Goal: Information Seeking & Learning: Learn about a topic

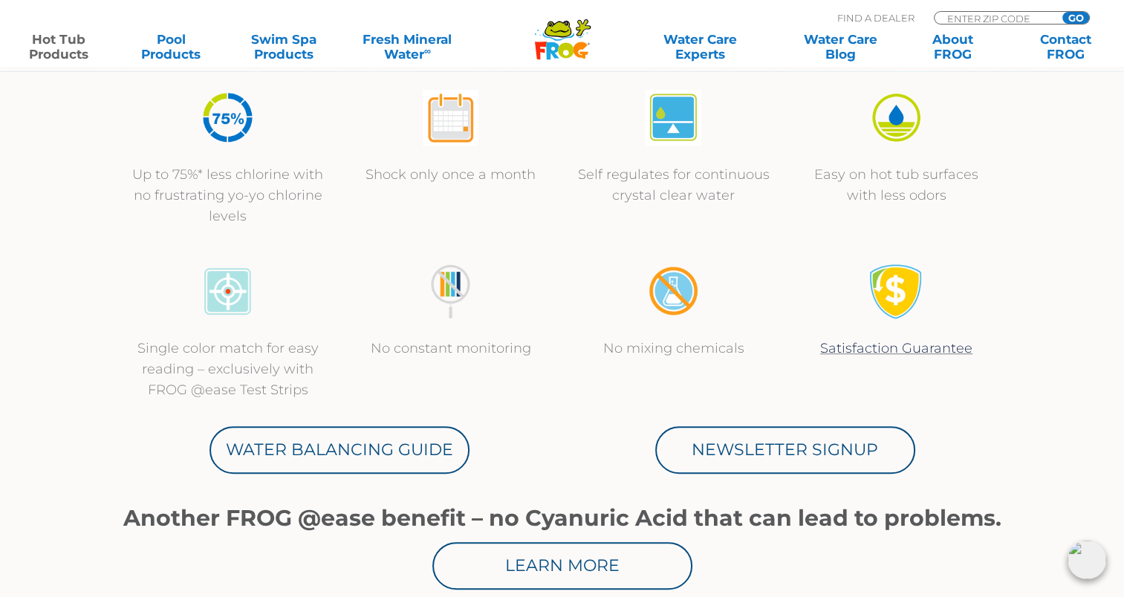
scroll to position [544, 0]
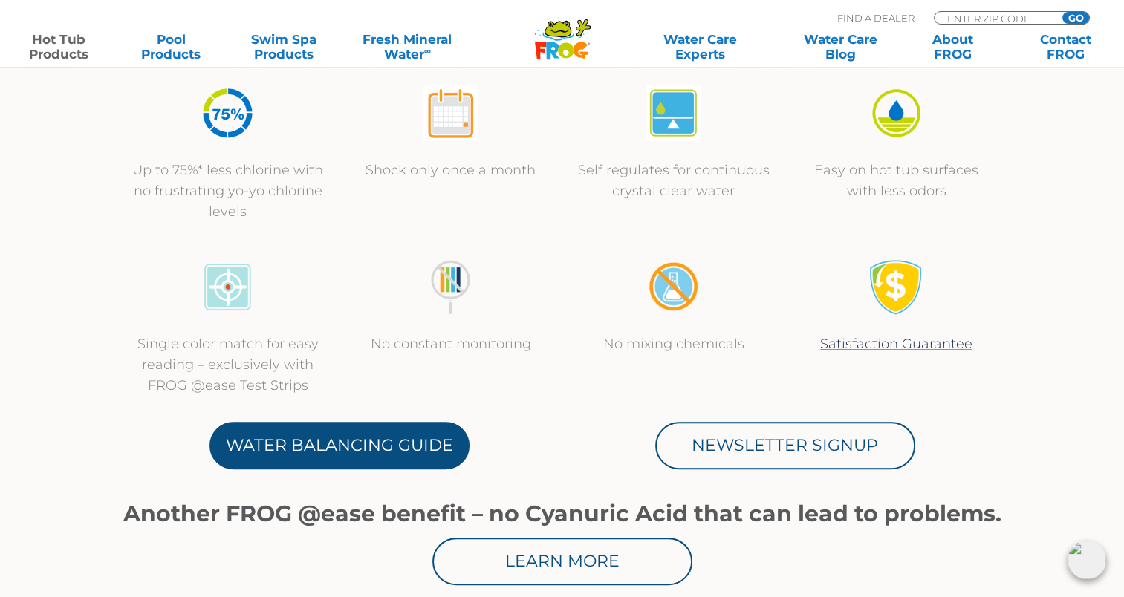
click at [315, 442] on link "Water Balancing Guide" at bounding box center [339, 446] width 260 height 48
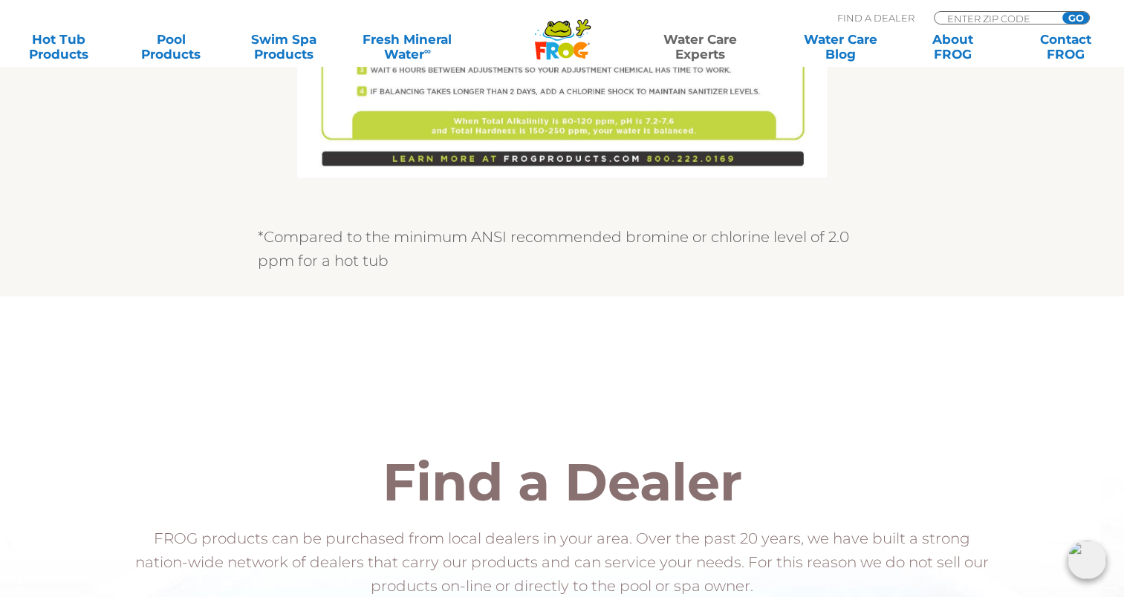
scroll to position [1287, 0]
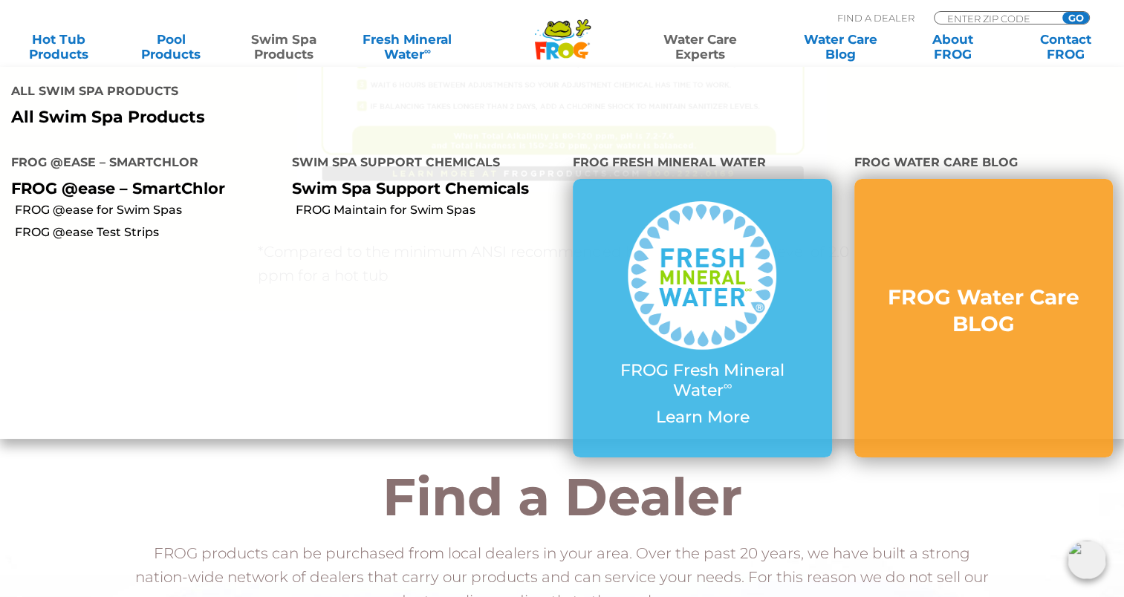
click at [279, 45] on link "Swim Spa Products" at bounding box center [284, 47] width 88 height 30
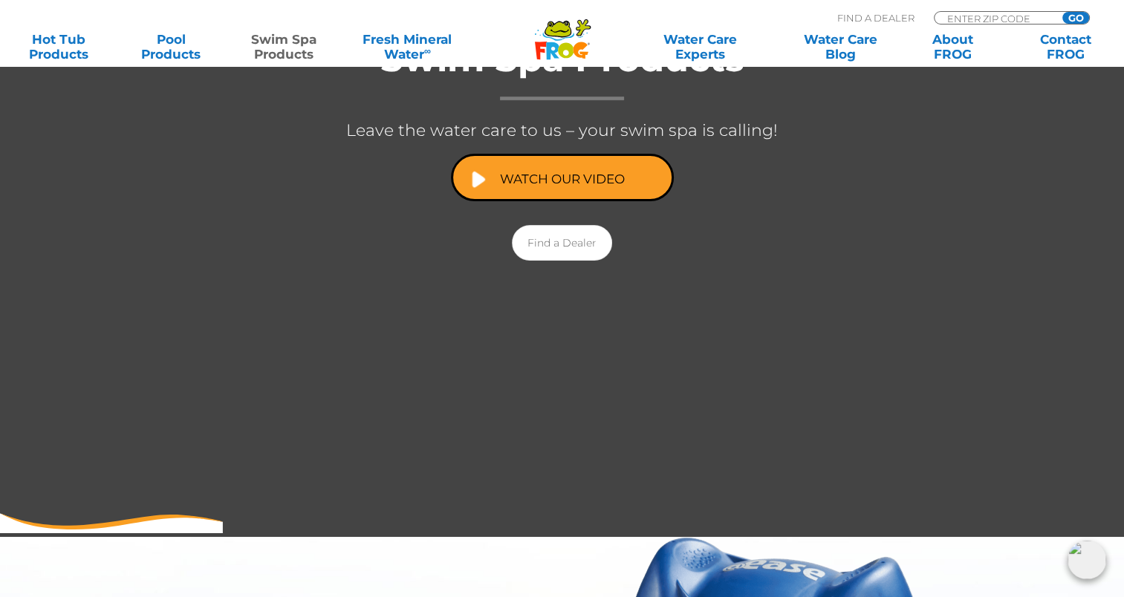
scroll to position [346, 0]
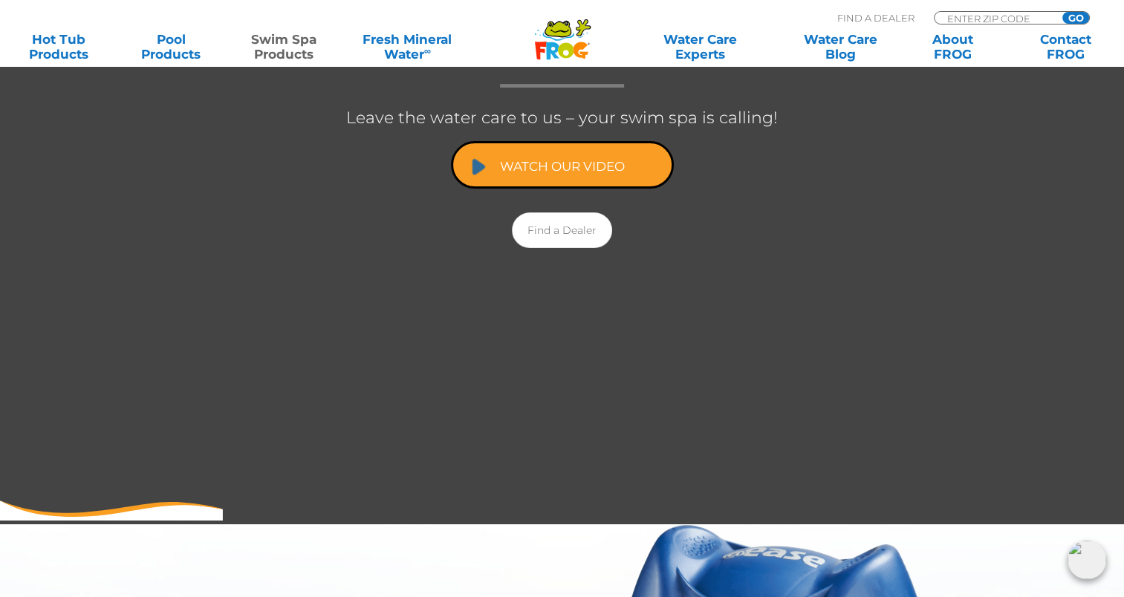
click at [553, 178] on link "Watch Our Video" at bounding box center [562, 165] width 223 height 48
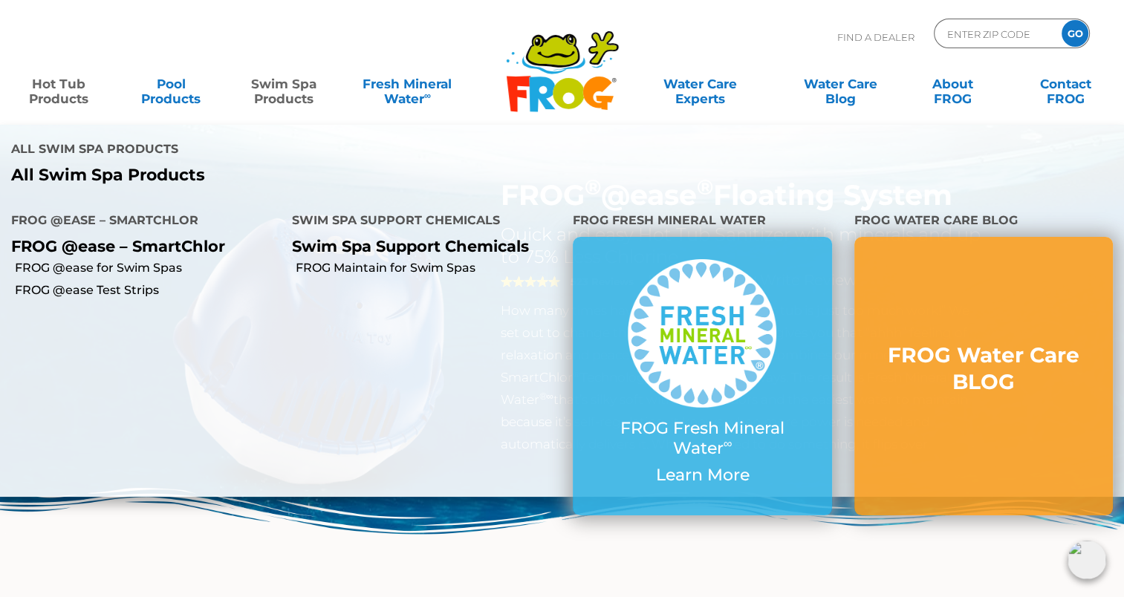
click at [285, 86] on link "Swim Spa Products" at bounding box center [284, 84] width 88 height 30
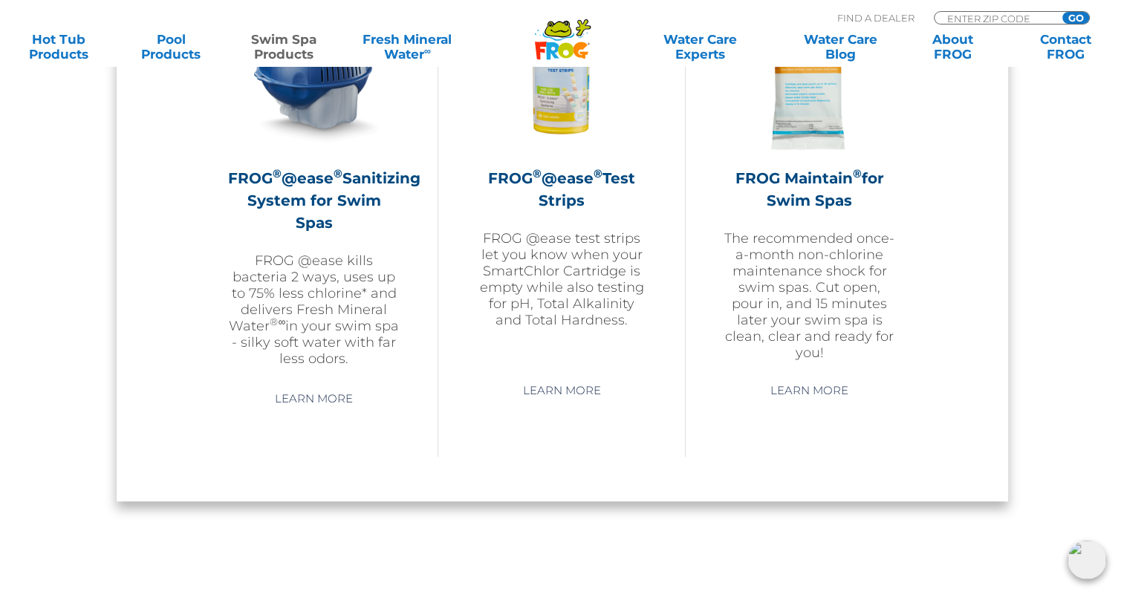
scroll to position [1460, 0]
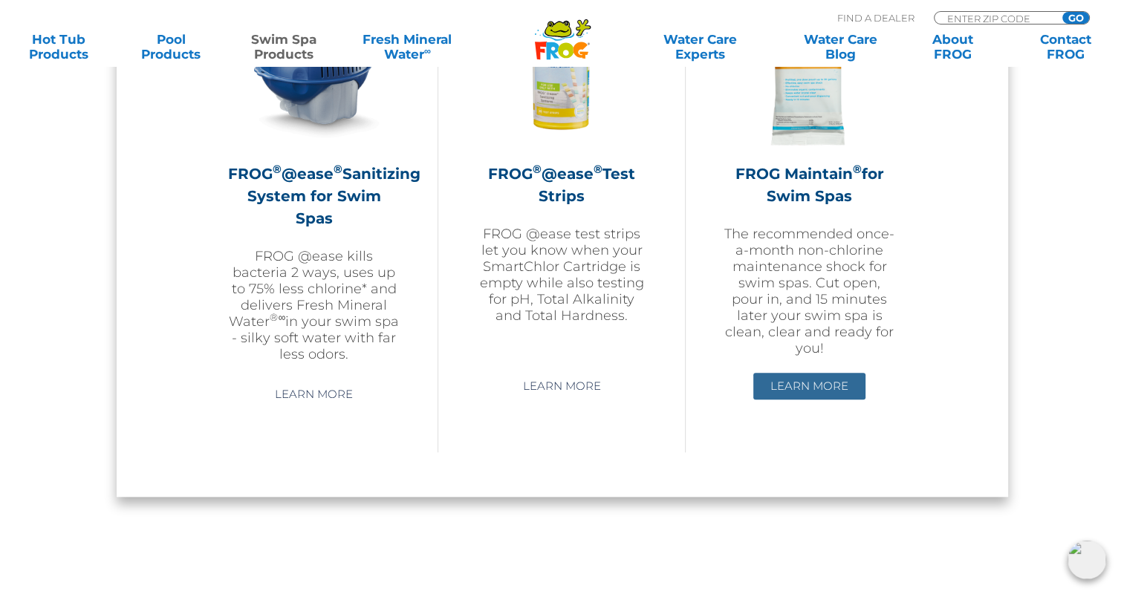
click at [798, 377] on link "Learn More" at bounding box center [809, 386] width 112 height 27
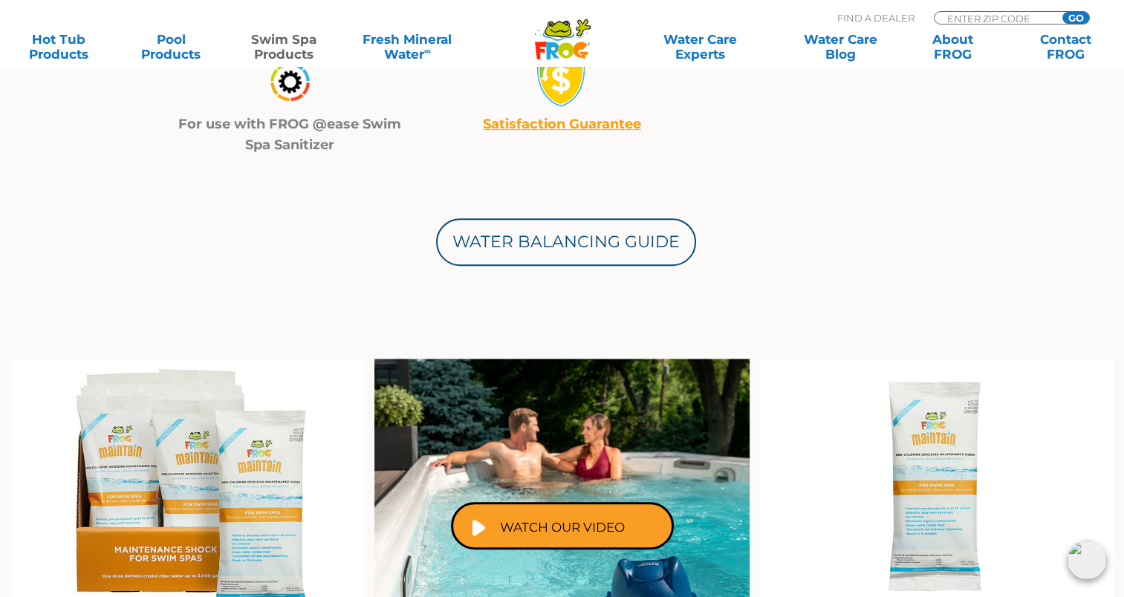
scroll to position [717, 0]
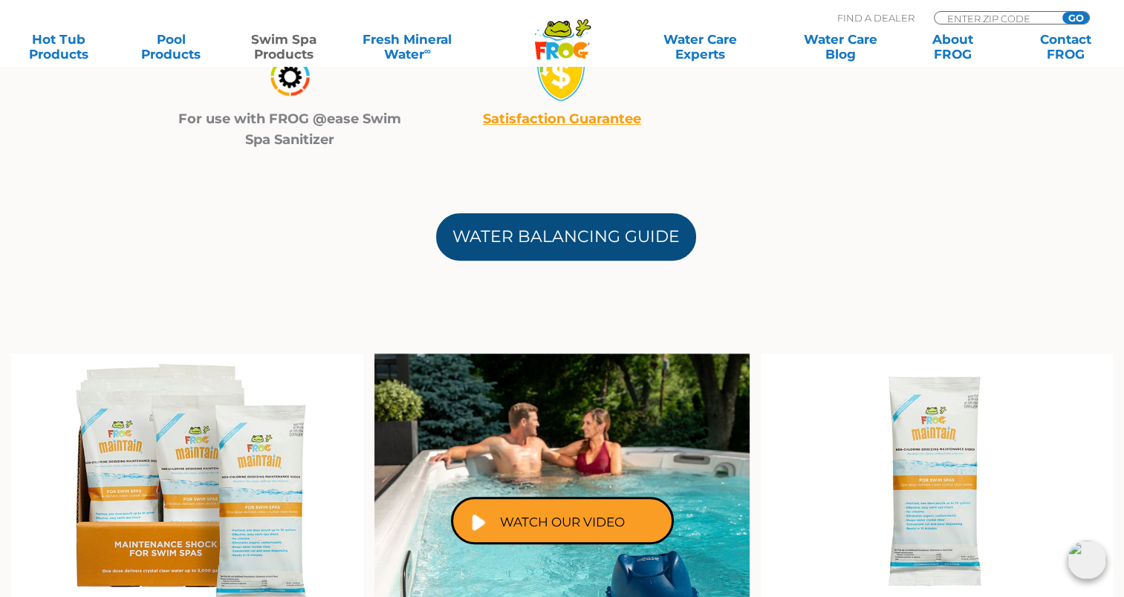
click at [550, 224] on link "Water Balancing Guide" at bounding box center [566, 237] width 260 height 48
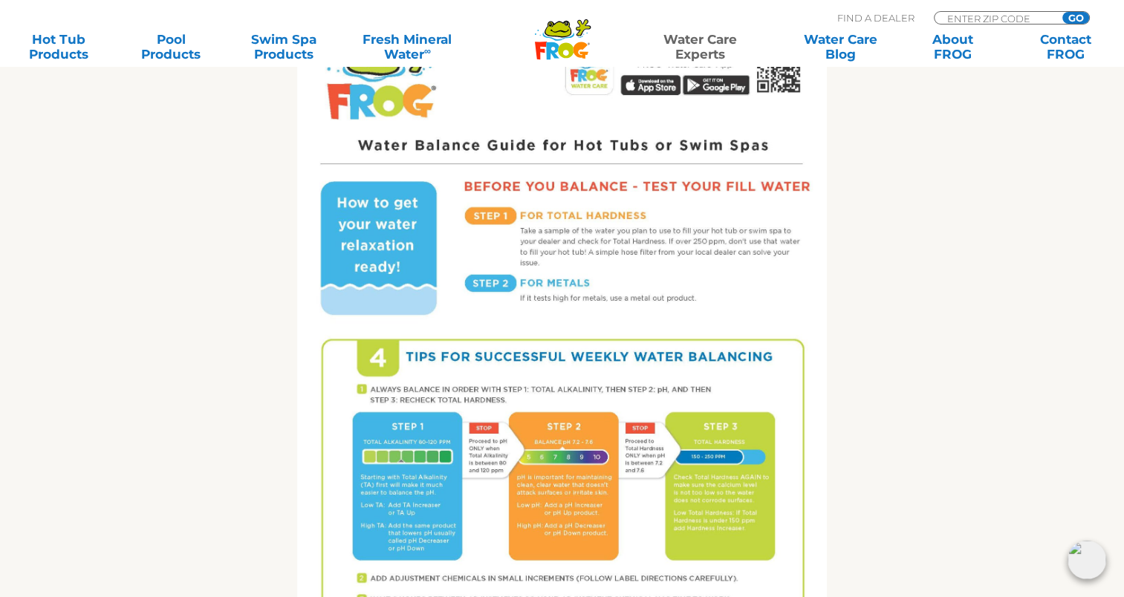
scroll to position [767, 0]
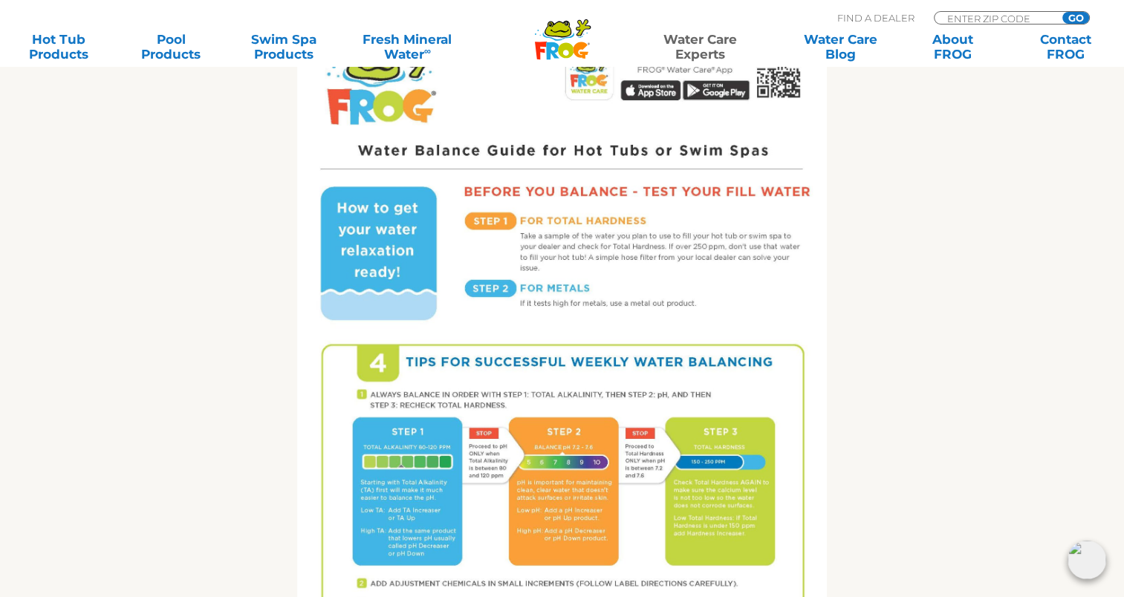
click at [1084, 557] on img at bounding box center [1086, 560] width 39 height 39
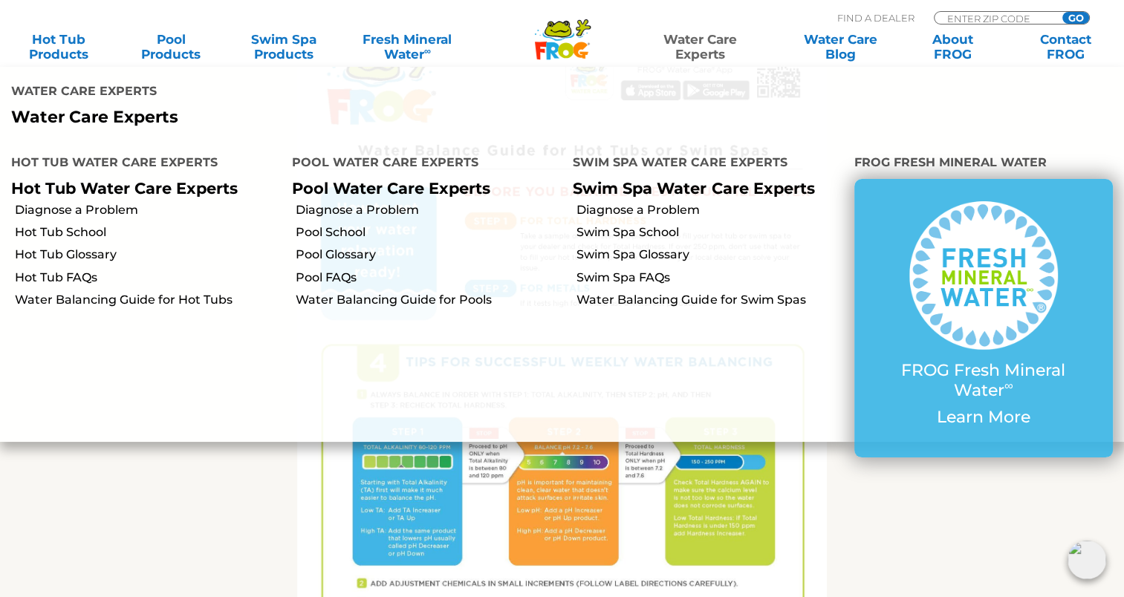
click at [719, 48] on link "Water Care Experts" at bounding box center [700, 47] width 142 height 30
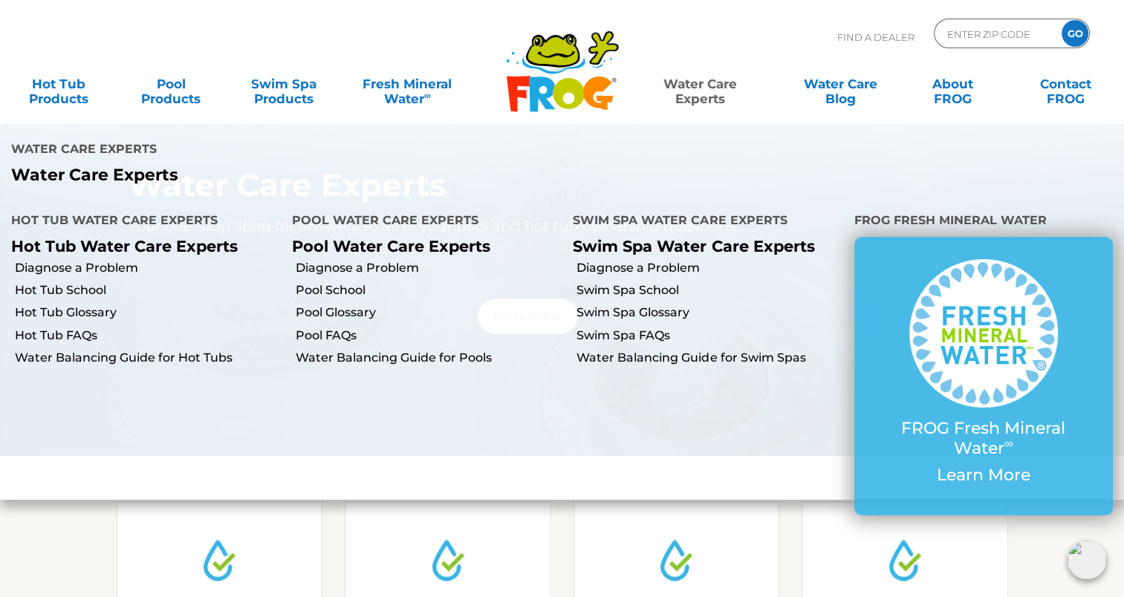
click at [696, 85] on link "Water Care Experts" at bounding box center [700, 84] width 142 height 30
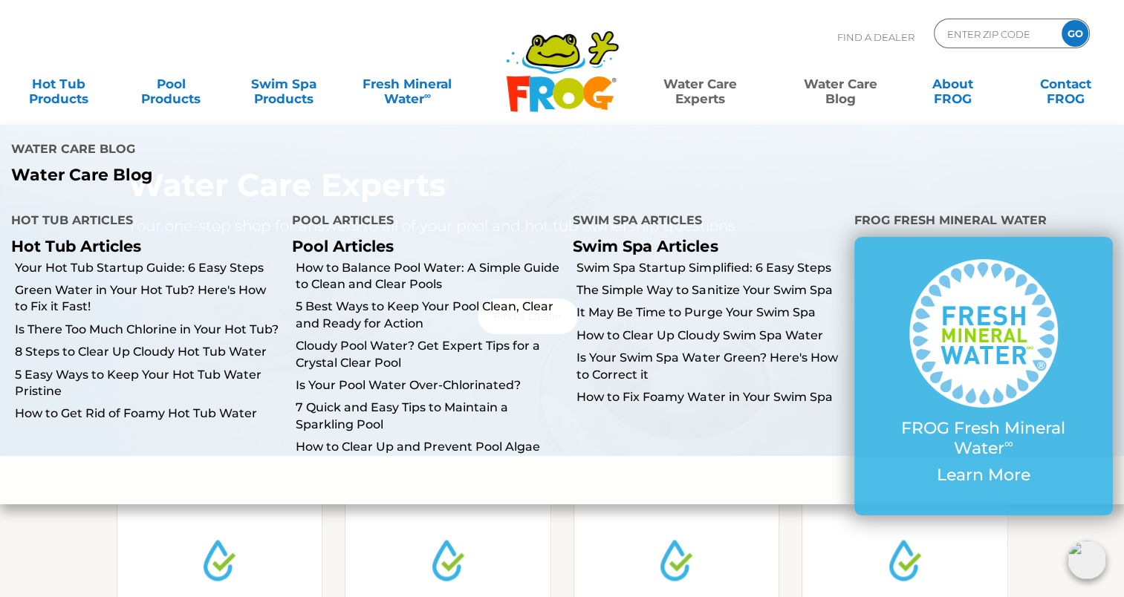
click at [849, 81] on link "Water Care Blog" at bounding box center [840, 84] width 88 height 30
